Goal: Information Seeking & Learning: Compare options

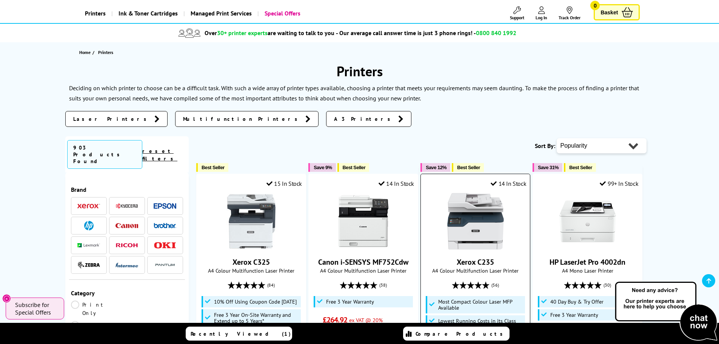
scroll to position [38, 0]
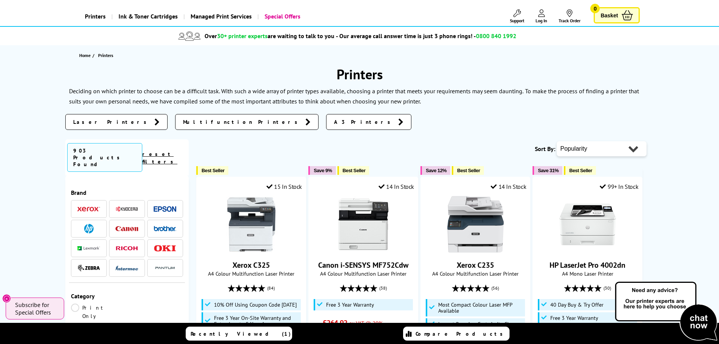
click at [96, 122] on span "Laser Printers" at bounding box center [111, 122] width 77 height 8
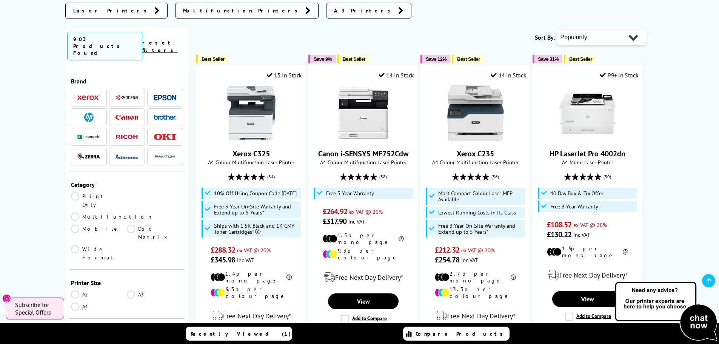
scroll to position [151, 0]
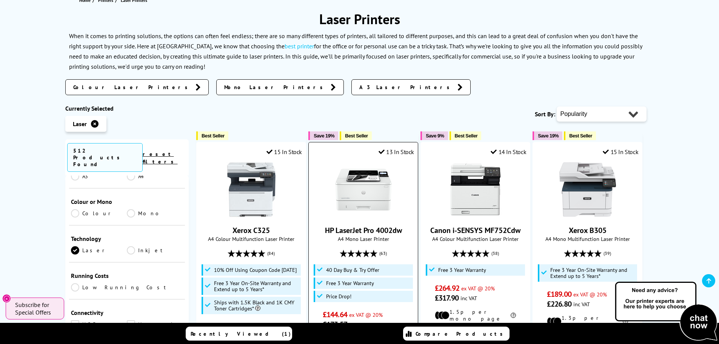
scroll to position [113, 0]
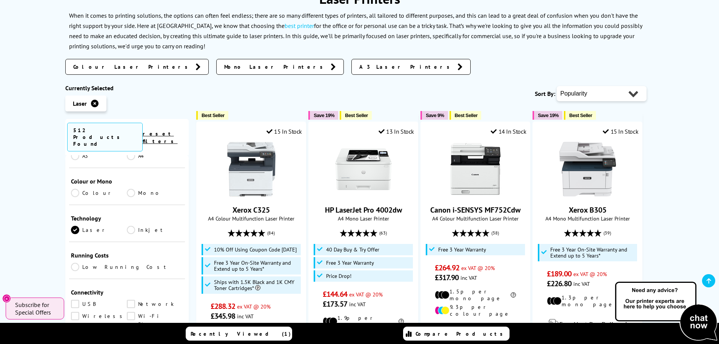
click at [76, 189] on link "Colour" at bounding box center [99, 193] width 56 height 8
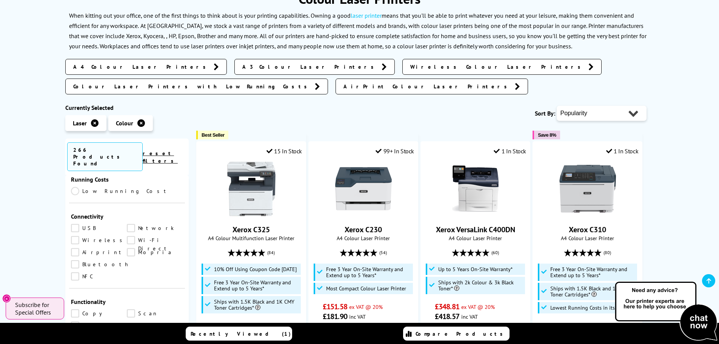
scroll to position [264, 0]
click at [76, 236] on link "Wireless" at bounding box center [99, 240] width 56 height 8
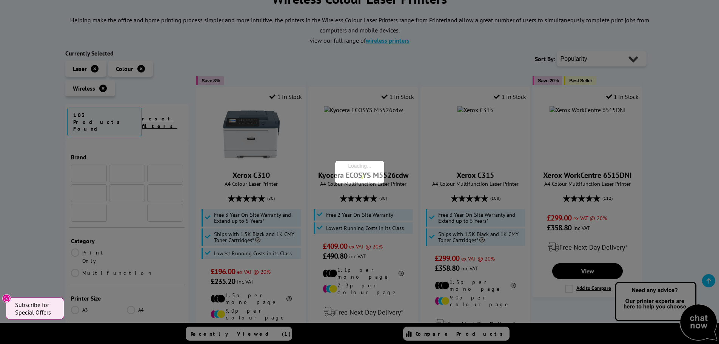
scroll to position [264, 0]
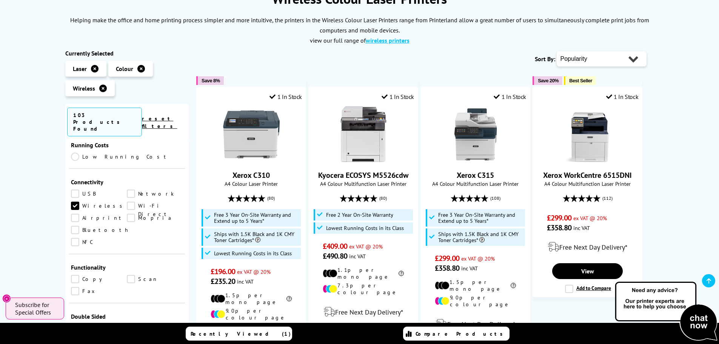
click at [75, 189] on link "USB" at bounding box center [99, 193] width 56 height 8
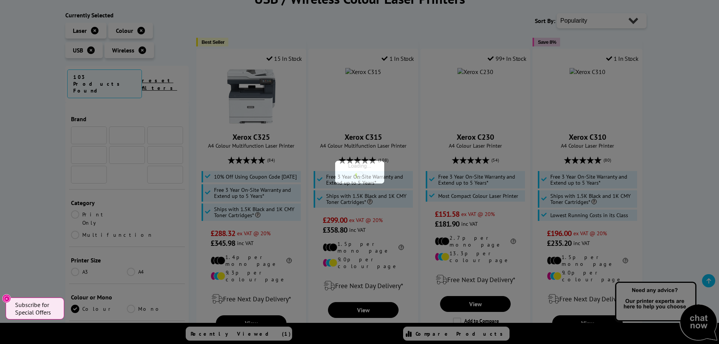
scroll to position [264, 0]
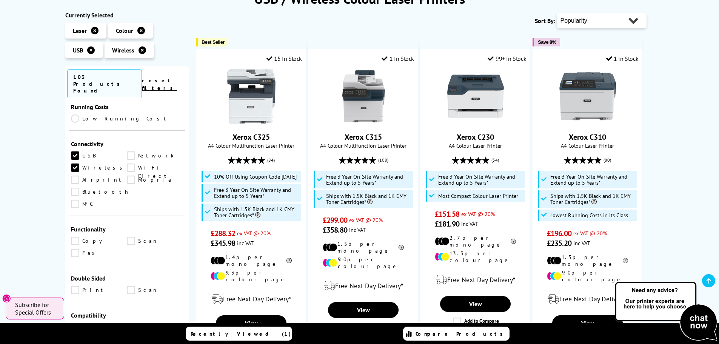
click at [128, 176] on link "Mopria" at bounding box center [155, 180] width 56 height 8
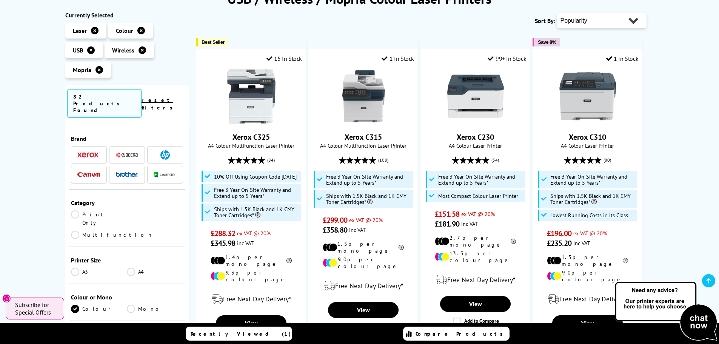
scroll to position [264, 0]
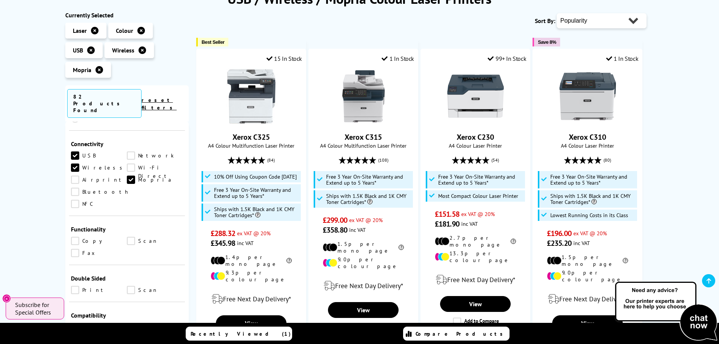
click at [78, 237] on link "Copy" at bounding box center [99, 241] width 56 height 8
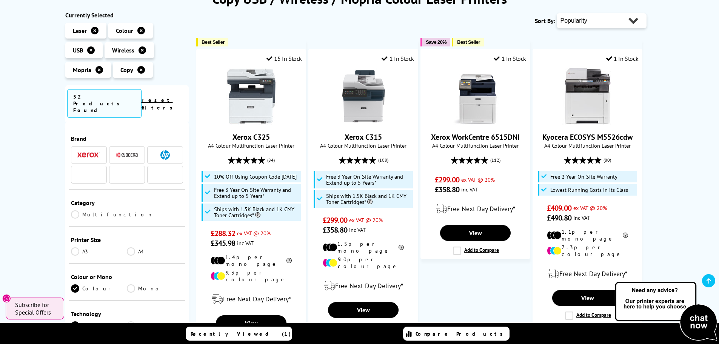
scroll to position [264, 0]
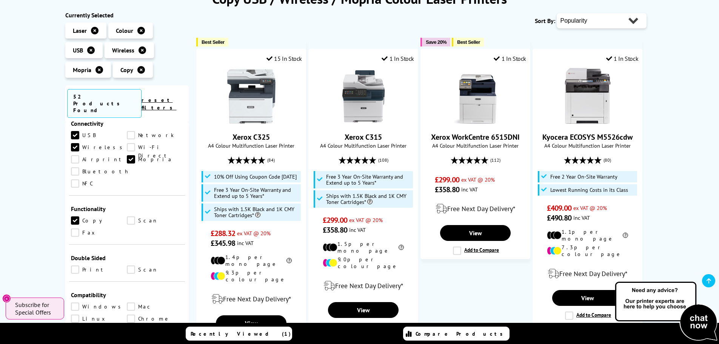
drag, startPoint x: 132, startPoint y: 194, endPoint x: 145, endPoint y: 200, distance: 13.7
click at [134, 216] on link "Scan" at bounding box center [155, 220] width 56 height 8
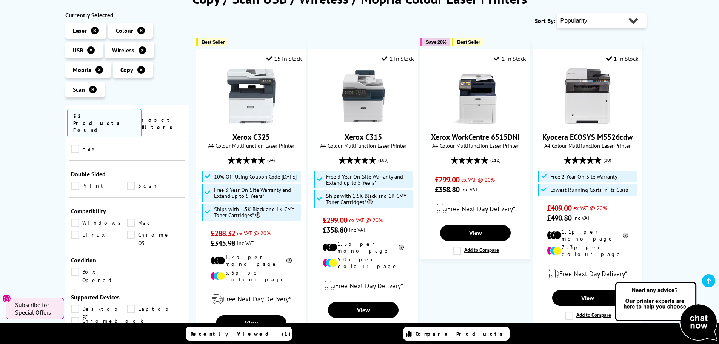
scroll to position [377, 0]
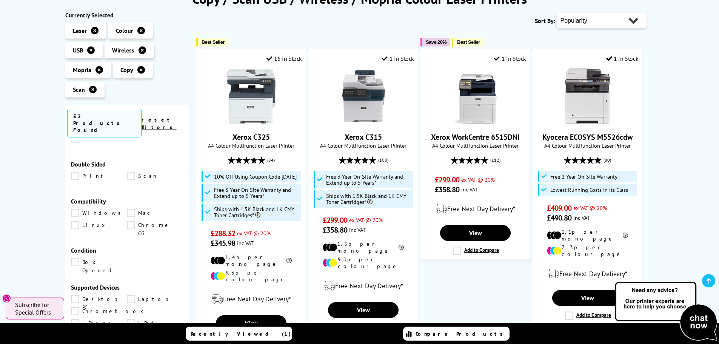
click at [73, 172] on ul "Print Scan" at bounding box center [127, 178] width 112 height 12
click at [75, 172] on link "Print" at bounding box center [99, 176] width 56 height 8
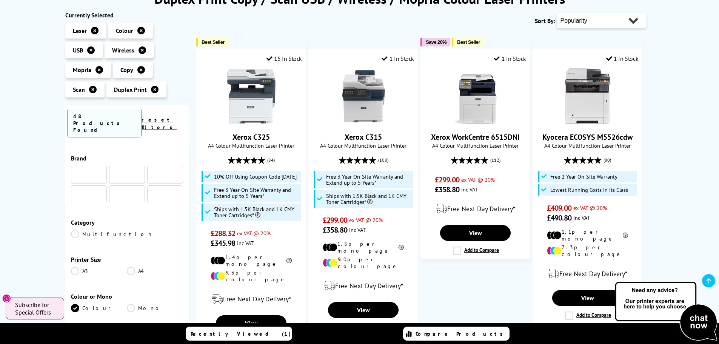
scroll to position [377, 0]
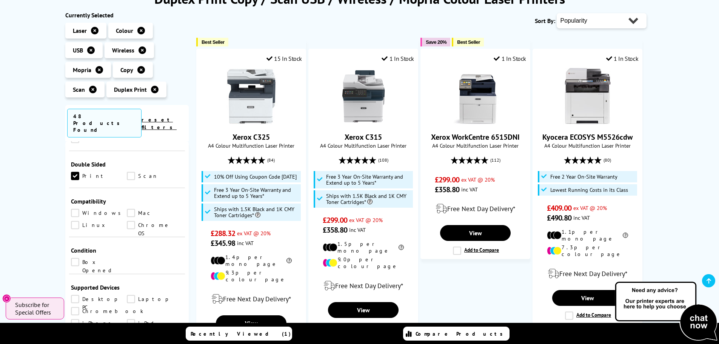
click at [77, 209] on link "Windows" at bounding box center [99, 213] width 56 height 8
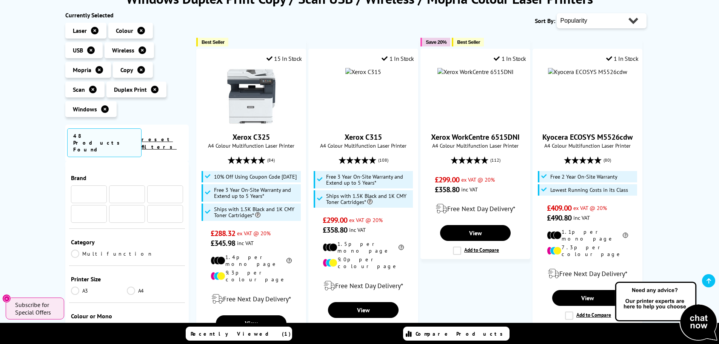
scroll to position [377, 0]
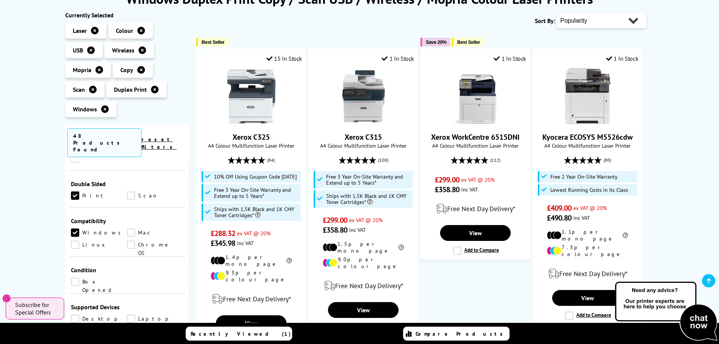
click at [127, 228] on link "Mac" at bounding box center [155, 232] width 56 height 8
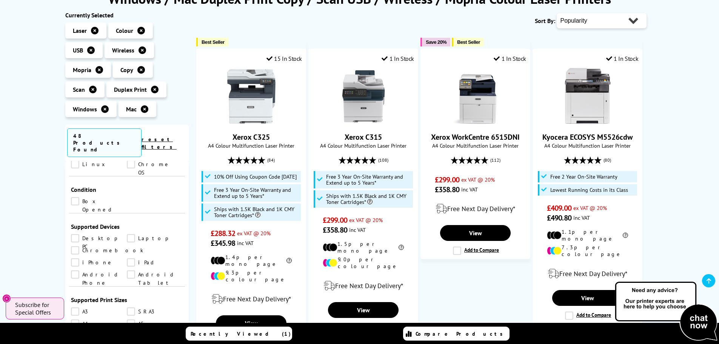
scroll to position [453, 0]
click at [75, 239] on link "Desktop PC" at bounding box center [99, 243] width 56 height 8
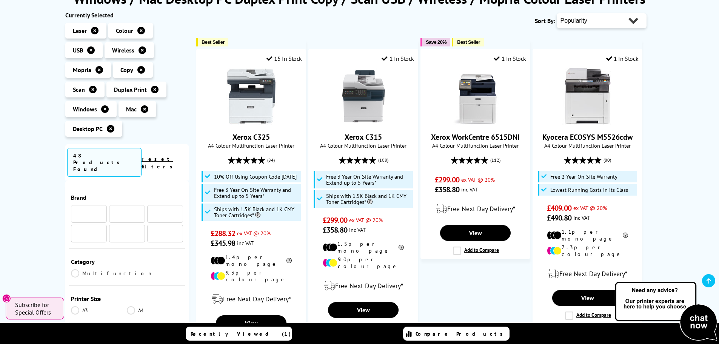
scroll to position [453, 0]
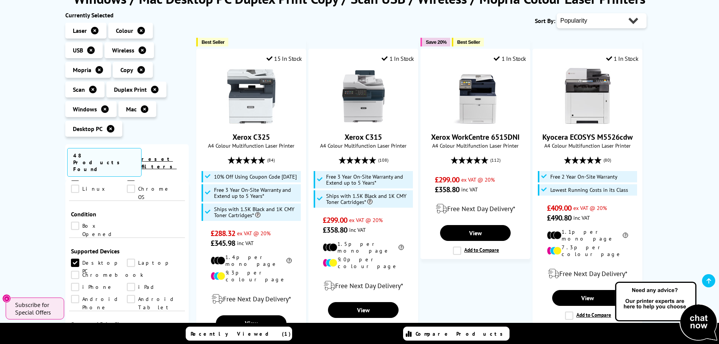
click at [132, 259] on link "Laptop" at bounding box center [155, 263] width 56 height 8
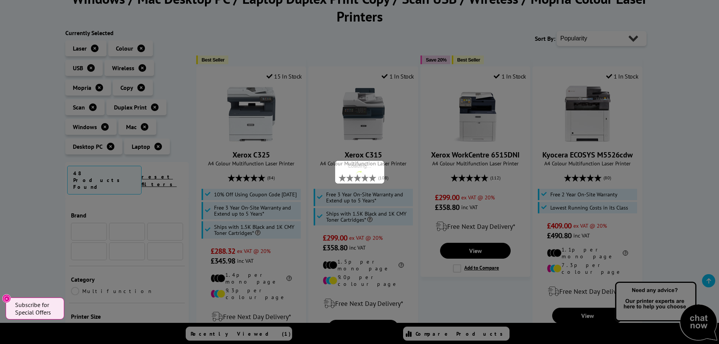
scroll to position [453, 0]
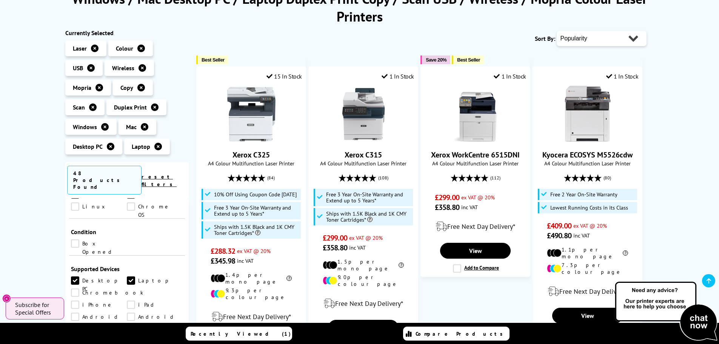
click at [127, 313] on link "Android Phone" at bounding box center [99, 317] width 56 height 8
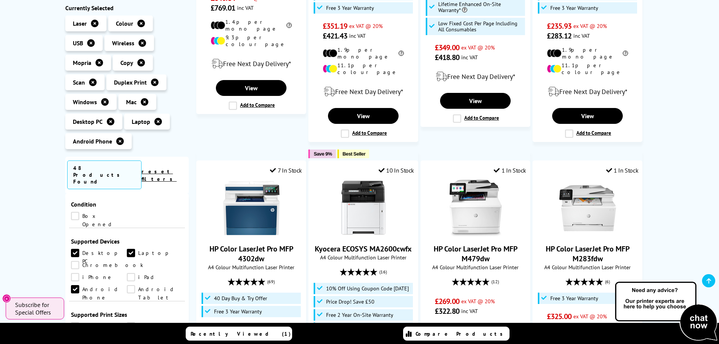
scroll to position [491, 0]
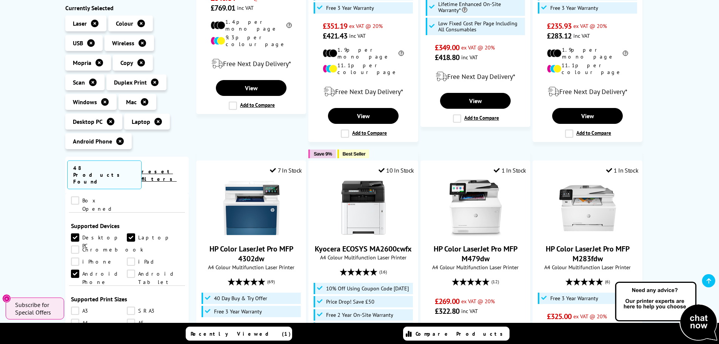
click at [127, 257] on link "iPad" at bounding box center [155, 261] width 56 height 8
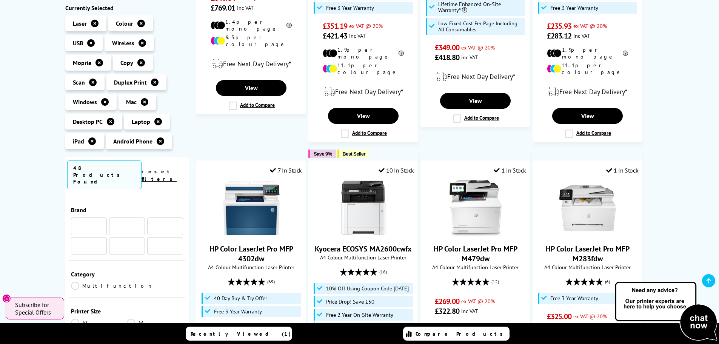
scroll to position [491, 0]
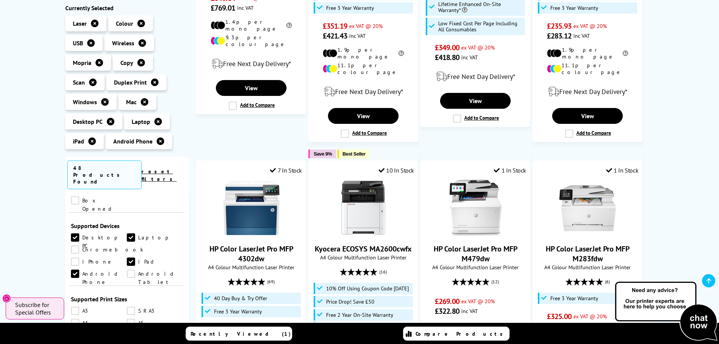
click at [127, 270] on link "Android Tablet" at bounding box center [155, 274] width 56 height 8
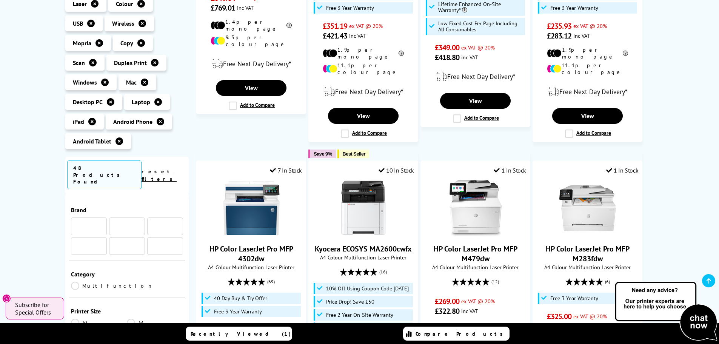
scroll to position [491, 0]
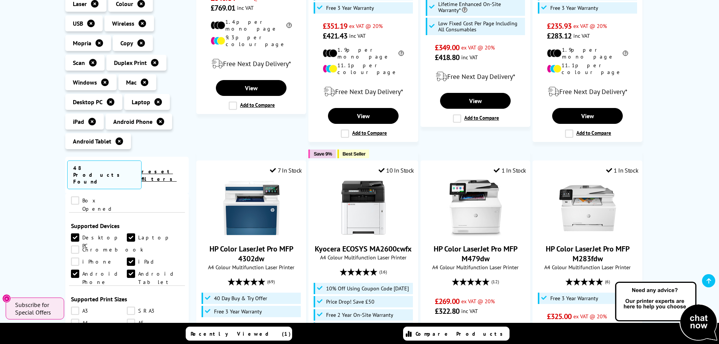
drag, startPoint x: 129, startPoint y: 219, endPoint x: 93, endPoint y: 228, distance: 37.4
click at [127, 257] on link "iPhone" at bounding box center [99, 261] width 56 height 8
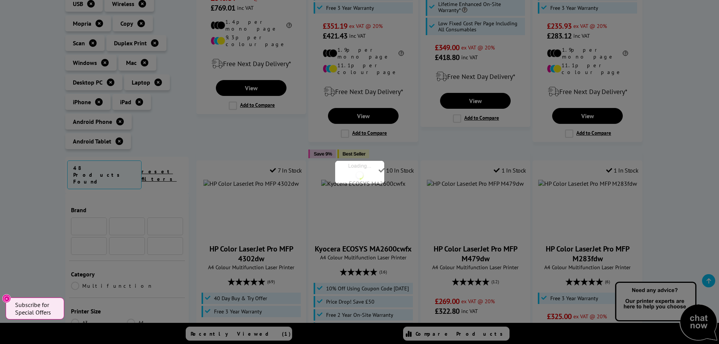
scroll to position [491, 0]
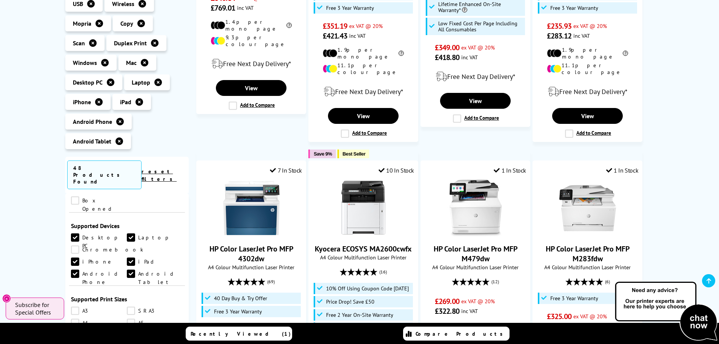
click at [71, 245] on link "Chromebook" at bounding box center [107, 249] width 72 height 8
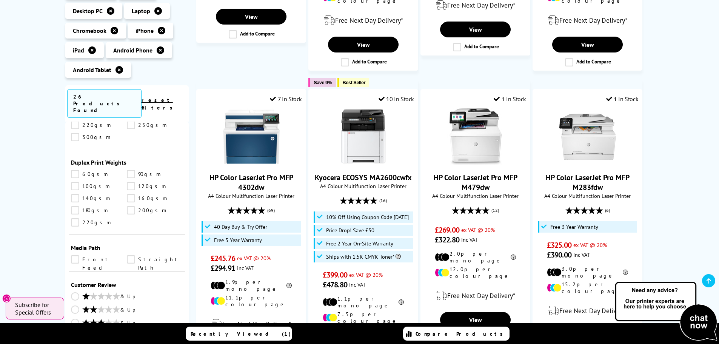
scroll to position [793, 0]
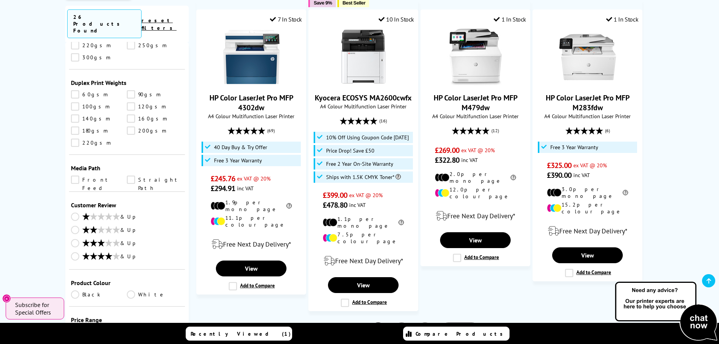
click at [172, 343] on select "0 100 200 300 400 500 600 700 800 900 1000 2000 3000 4000 5000 6000 8000 10000 …" at bounding box center [155, 347] width 56 height 9
select select "300"
click at [127, 343] on select "0 100 200 300 400 500 600 700 800 900 1000 2000 3000 4000 5000 6000 8000 10000 …" at bounding box center [155, 347] width 56 height 9
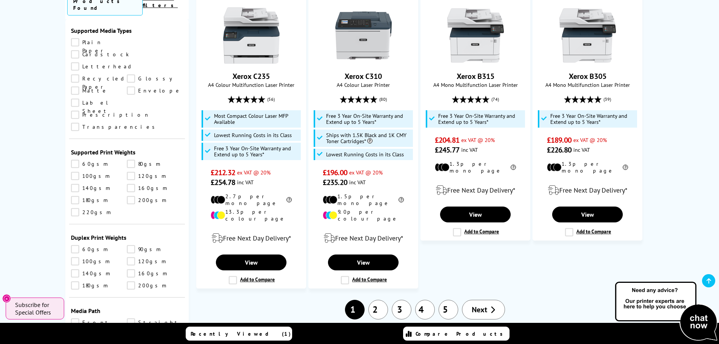
scroll to position [713, 0]
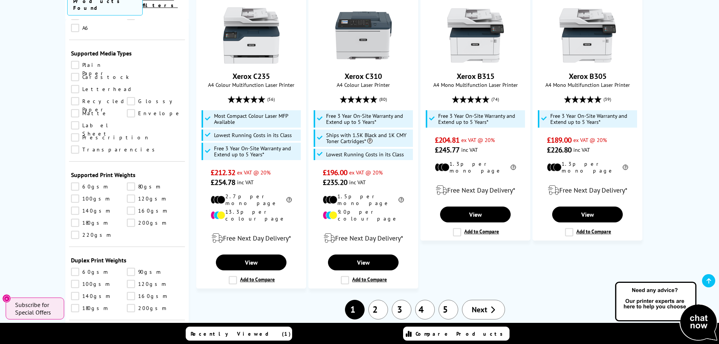
click at [74, 219] on link "180gsm" at bounding box center [99, 223] width 56 height 8
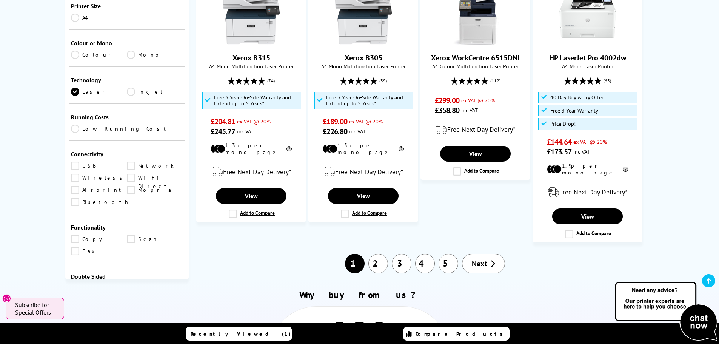
scroll to position [113, 0]
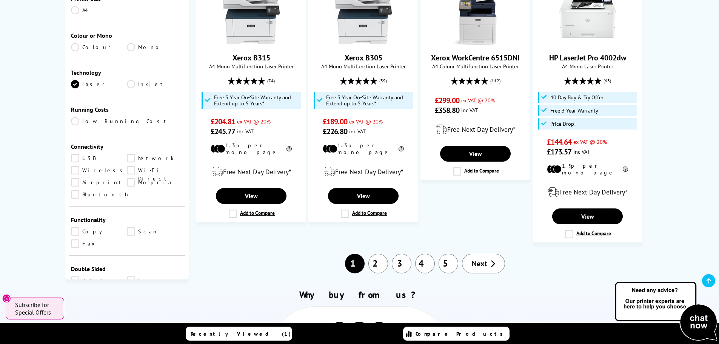
click at [82, 166] on link "Wireless" at bounding box center [99, 170] width 56 height 8
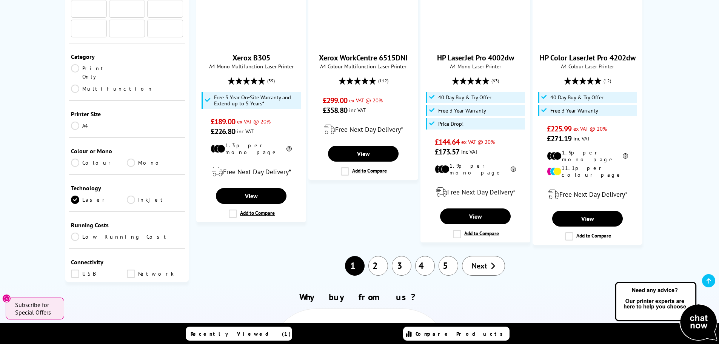
scroll to position [113, 0]
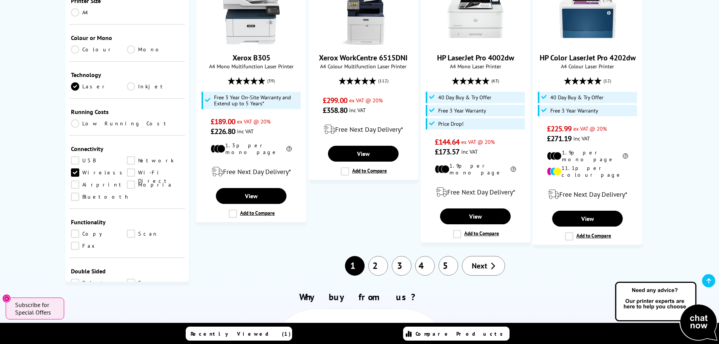
click at [74, 156] on link "USB" at bounding box center [99, 160] width 56 height 8
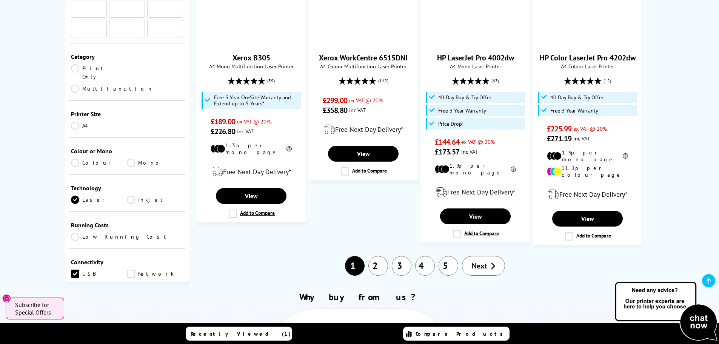
scroll to position [113, 0]
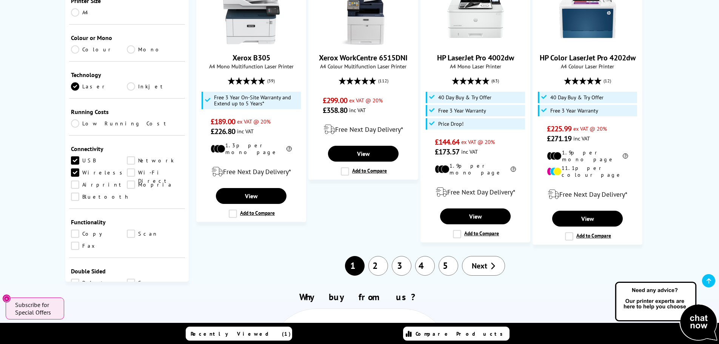
click at [76, 229] on link "Copy" at bounding box center [99, 233] width 56 height 8
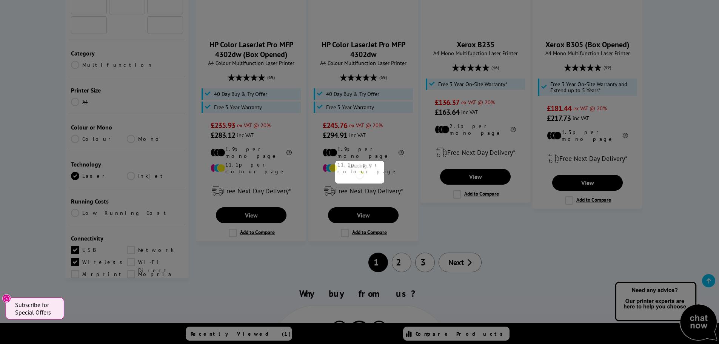
scroll to position [113, 0]
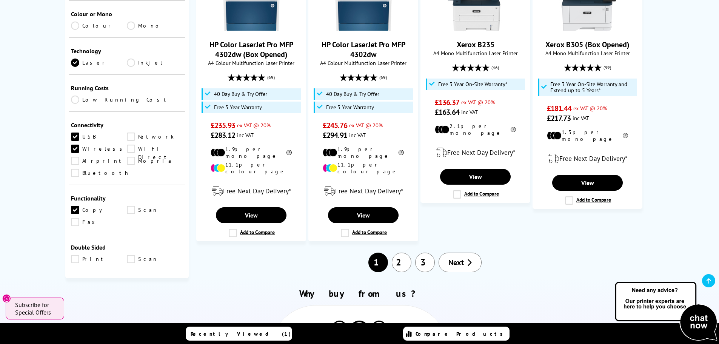
click at [133, 206] on link "Scan" at bounding box center [155, 210] width 56 height 8
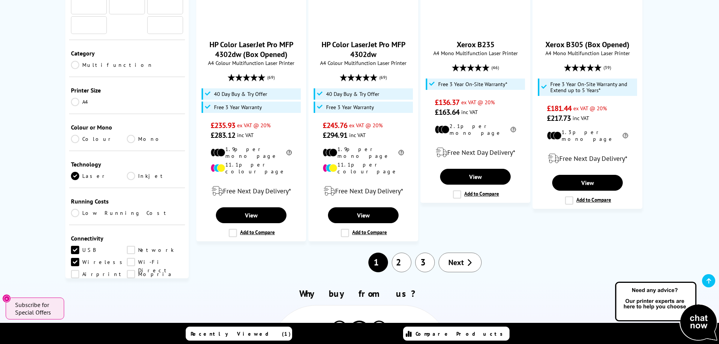
scroll to position [113, 0]
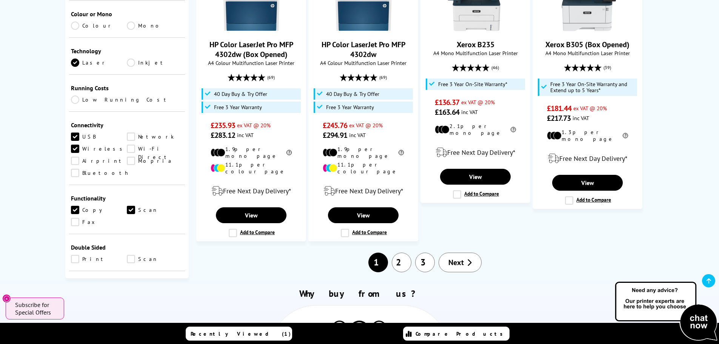
click at [135, 157] on link "Mopria" at bounding box center [155, 161] width 56 height 8
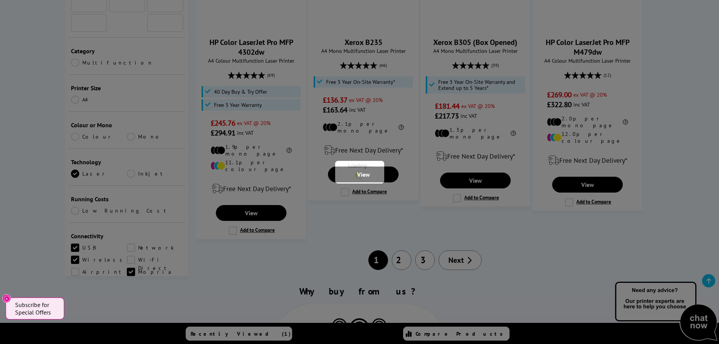
scroll to position [113, 0]
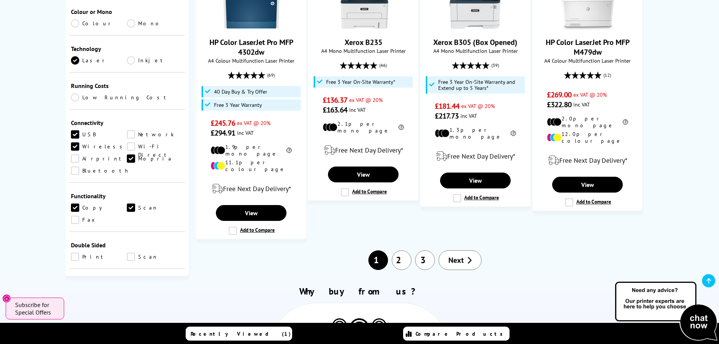
click at [130, 142] on link "Wi-Fi Direct" at bounding box center [155, 146] width 56 height 8
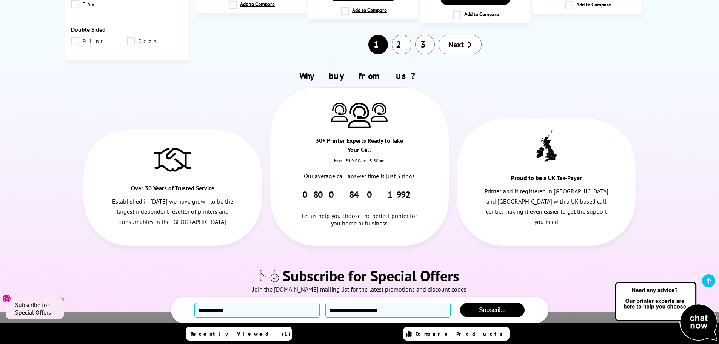
scroll to position [1019, 0]
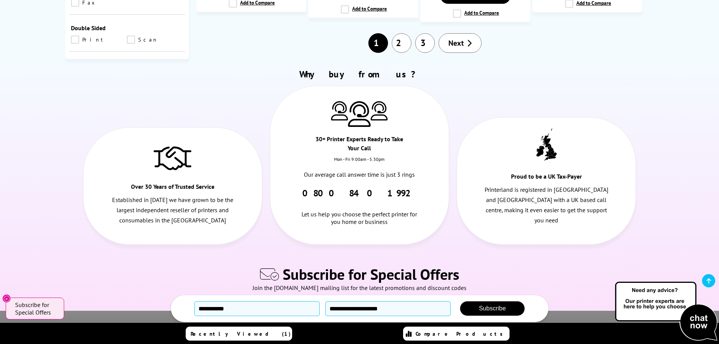
click at [74, 35] on link "Print" at bounding box center [99, 39] width 56 height 8
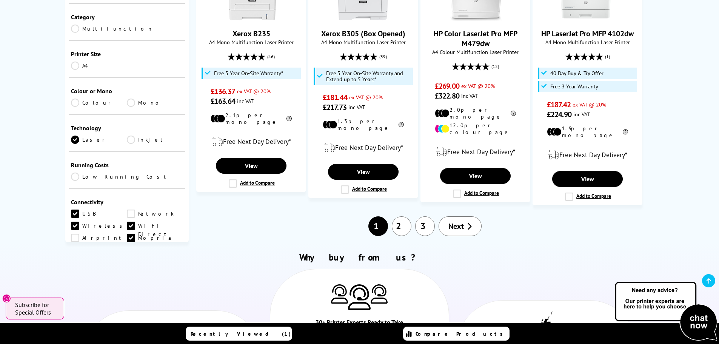
scroll to position [830, 0]
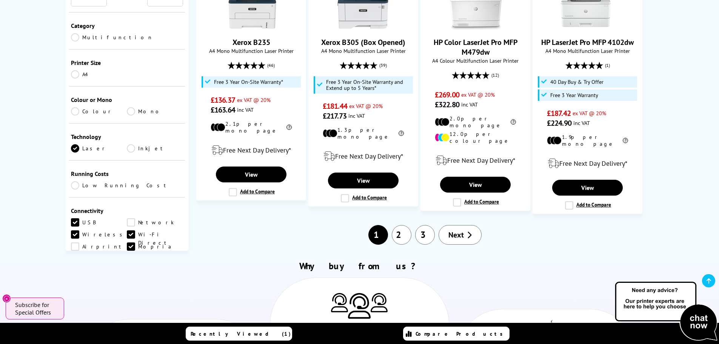
click at [404, 225] on link "2" at bounding box center [402, 235] width 20 height 20
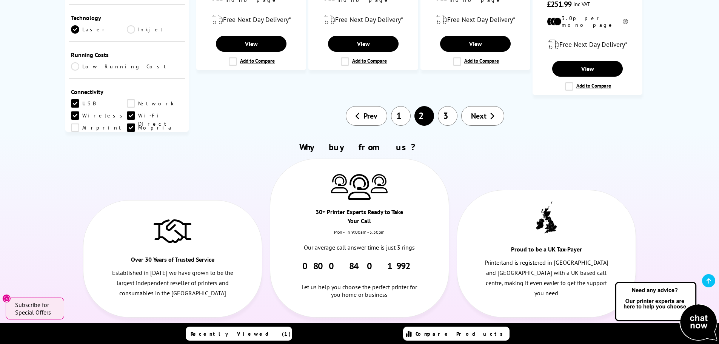
scroll to position [868, 0]
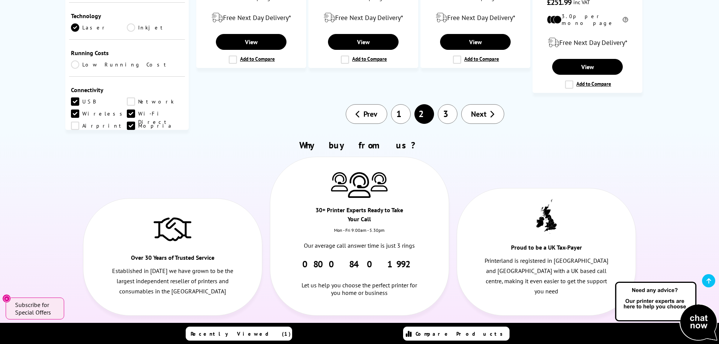
click at [450, 104] on link "3" at bounding box center [448, 114] width 20 height 20
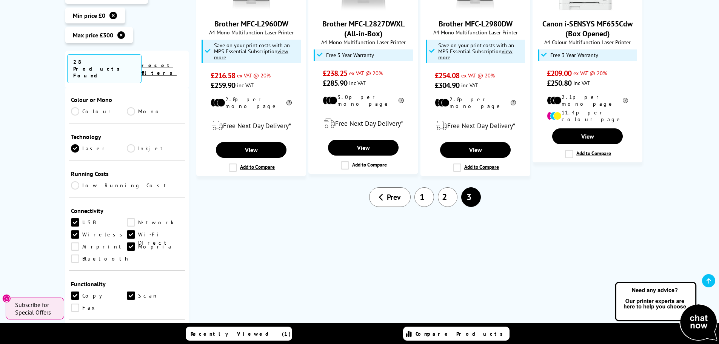
scroll to position [151, 0]
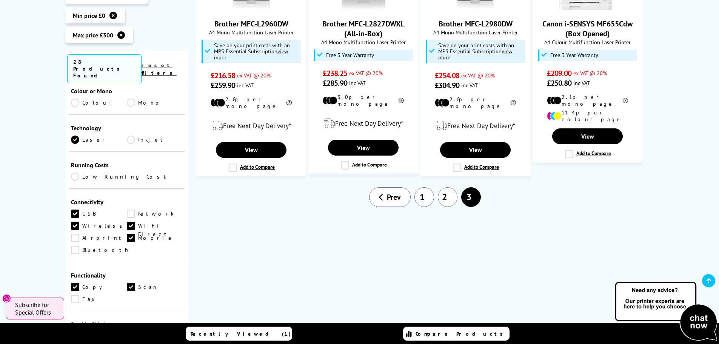
click at [72, 99] on link "Colour" at bounding box center [99, 103] width 56 height 8
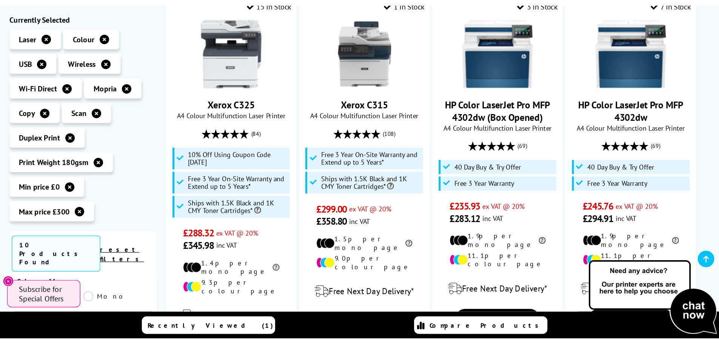
scroll to position [189, 0]
